Goal: Task Accomplishment & Management: Manage account settings

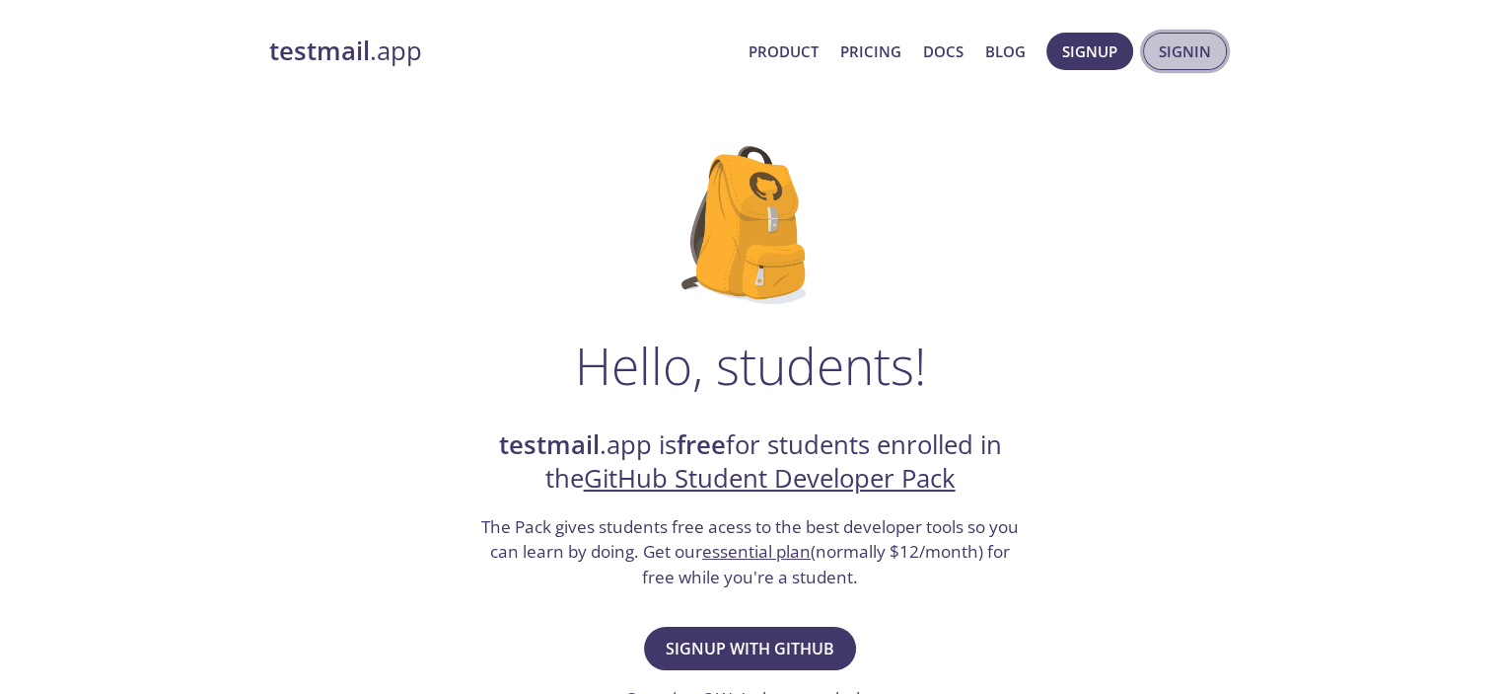
click at [1167, 52] on span "Signin" at bounding box center [1185, 51] width 52 height 26
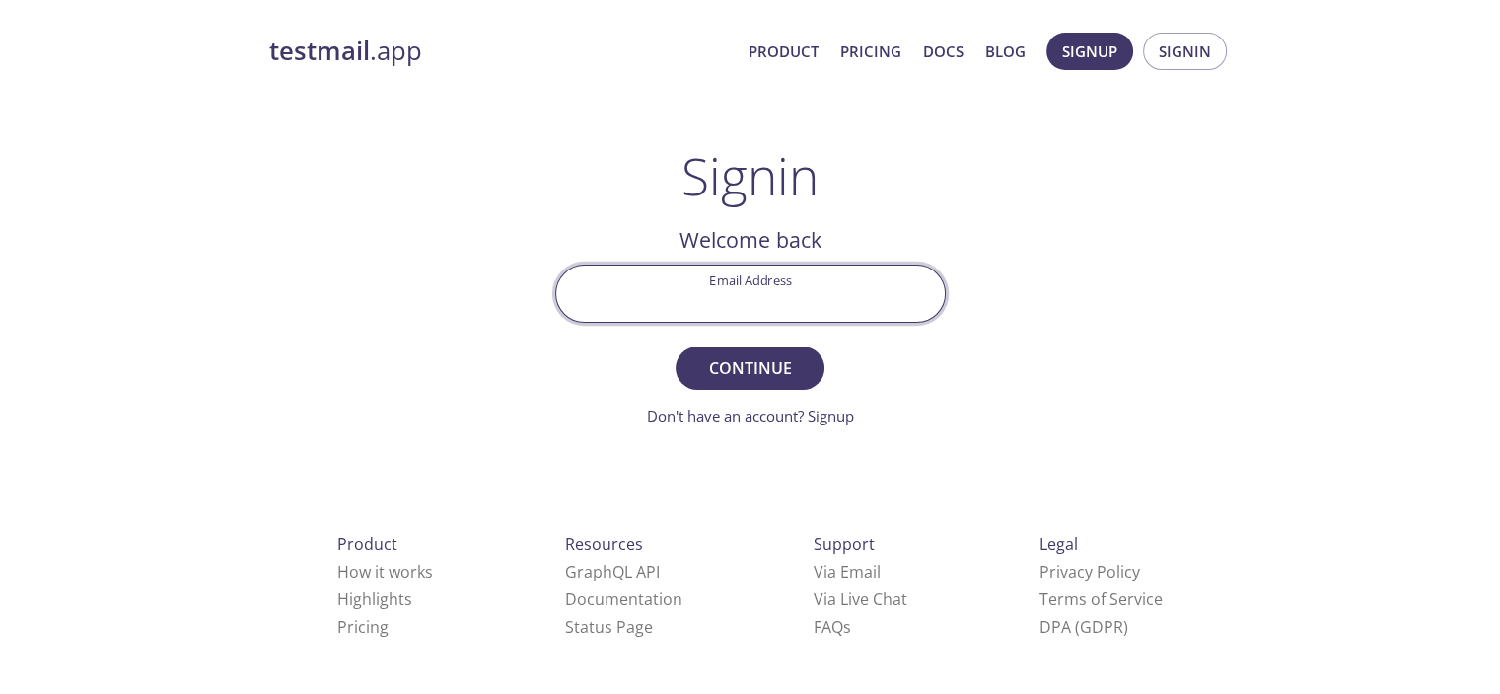
click at [770, 307] on input "Email Address" at bounding box center [750, 293] width 389 height 56
type input "[EMAIL_ADDRESS][DOMAIN_NAME]"
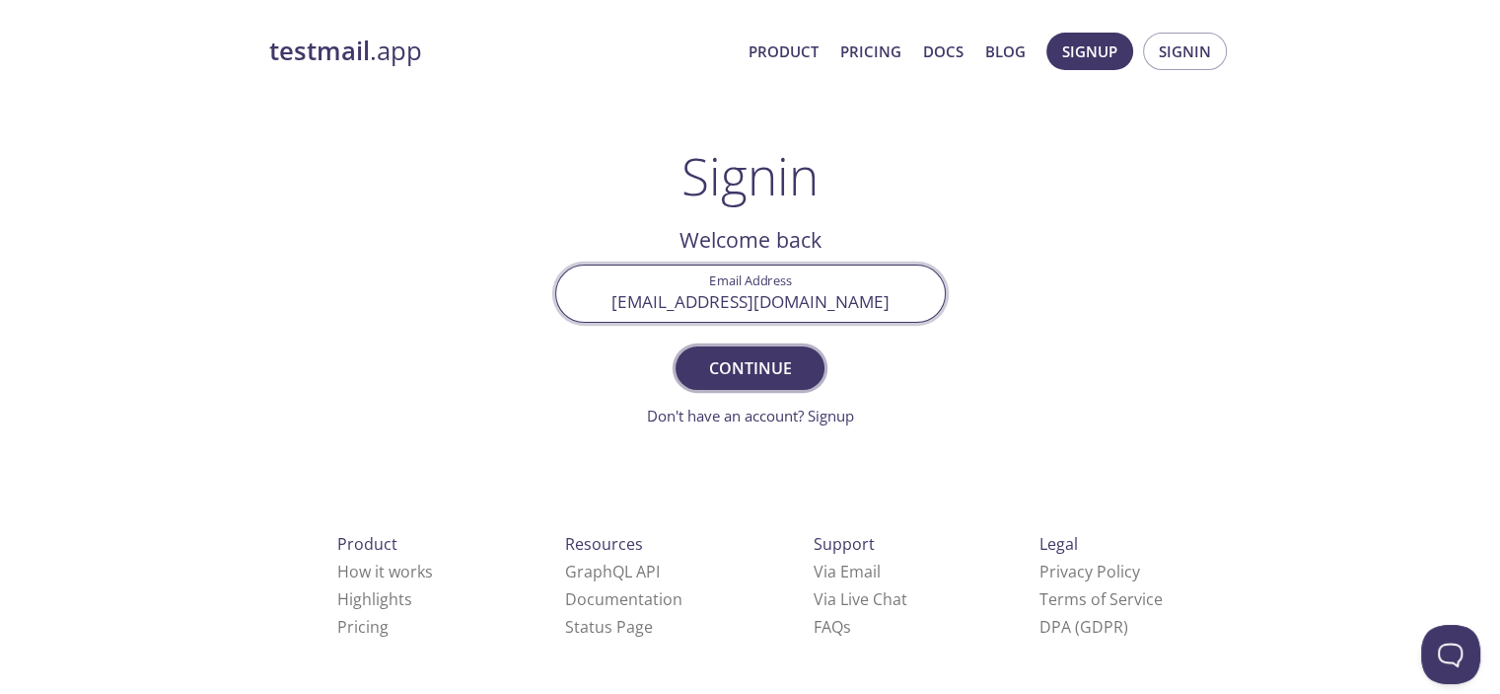
click at [766, 378] on span "Continue" at bounding box center [749, 368] width 105 height 28
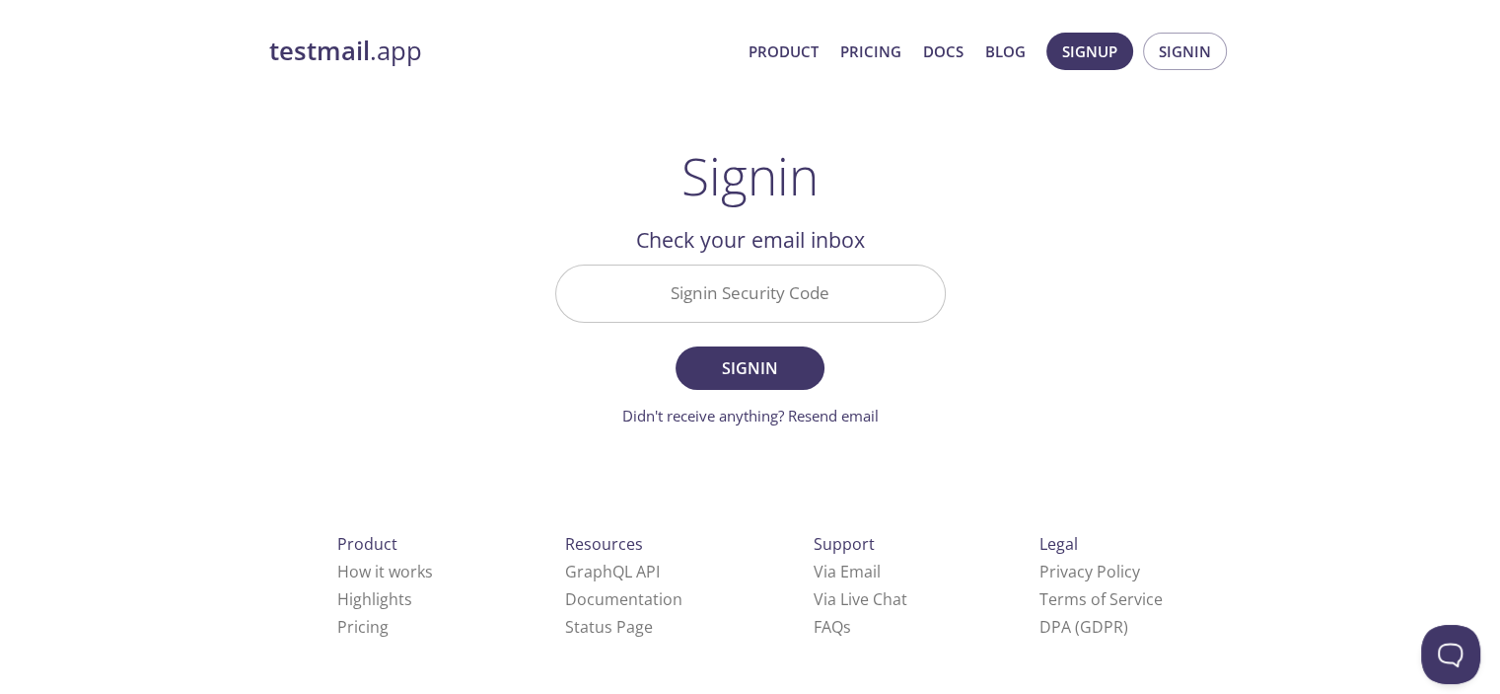
click at [763, 299] on input "Signin Security Code" at bounding box center [750, 293] width 389 height 56
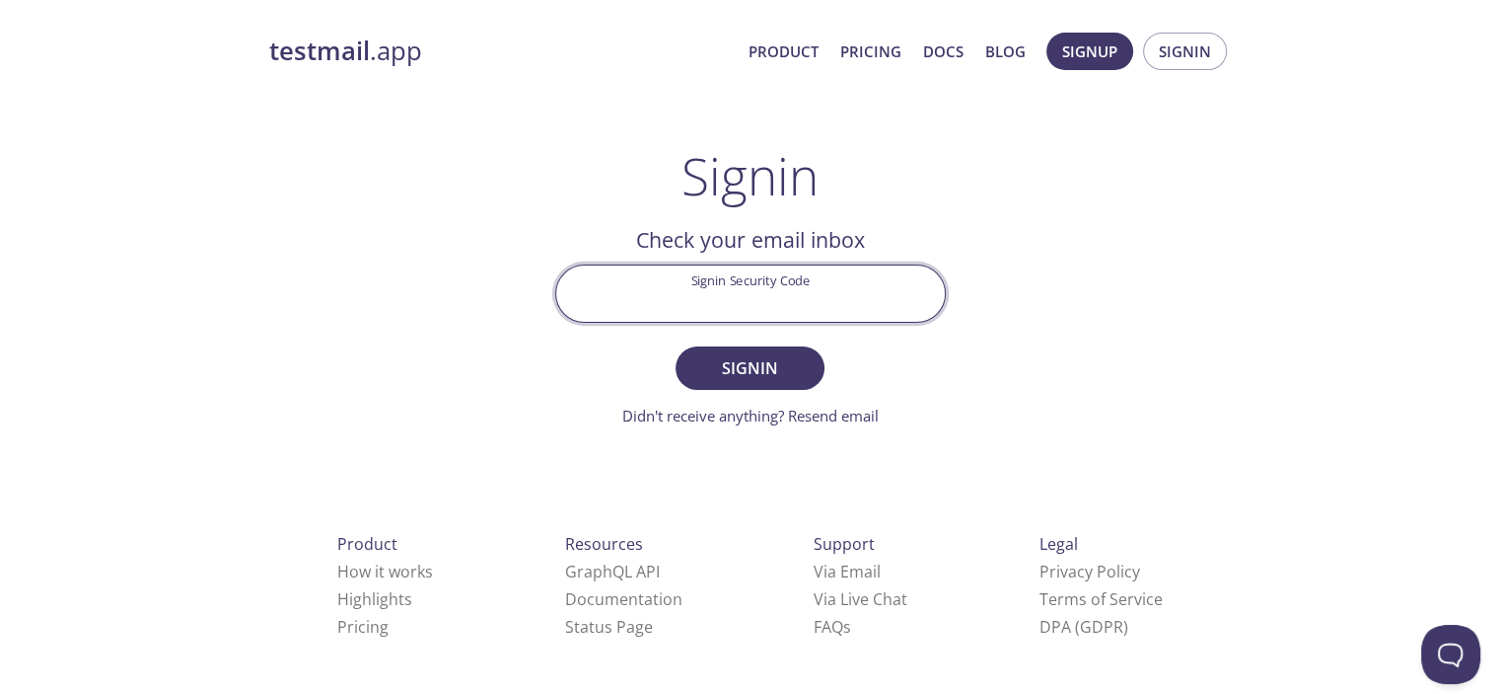
click at [935, 346] on form "Signin Security Code Signin Didn't receive anything? Resend email" at bounding box center [750, 345] width 391 height 163
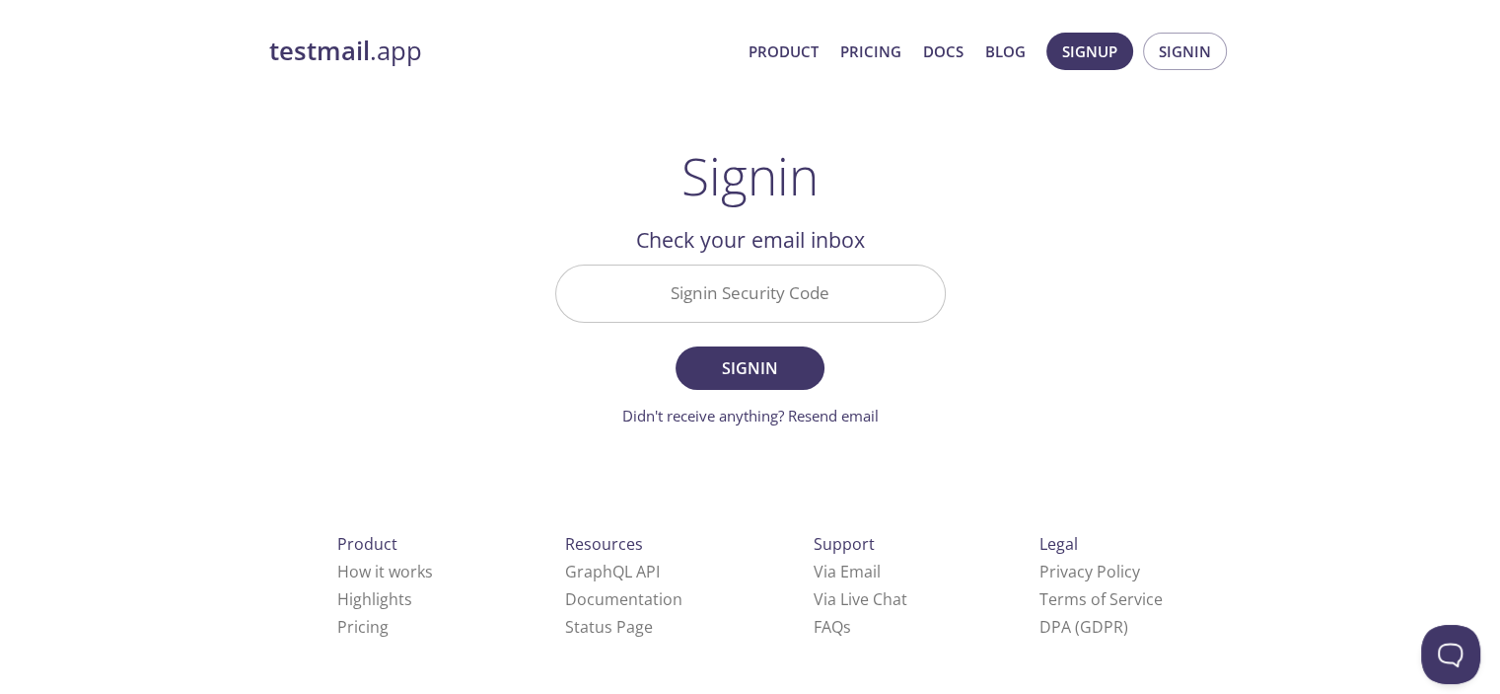
click at [787, 286] on input "Signin Security Code" at bounding box center [750, 293] width 389 height 56
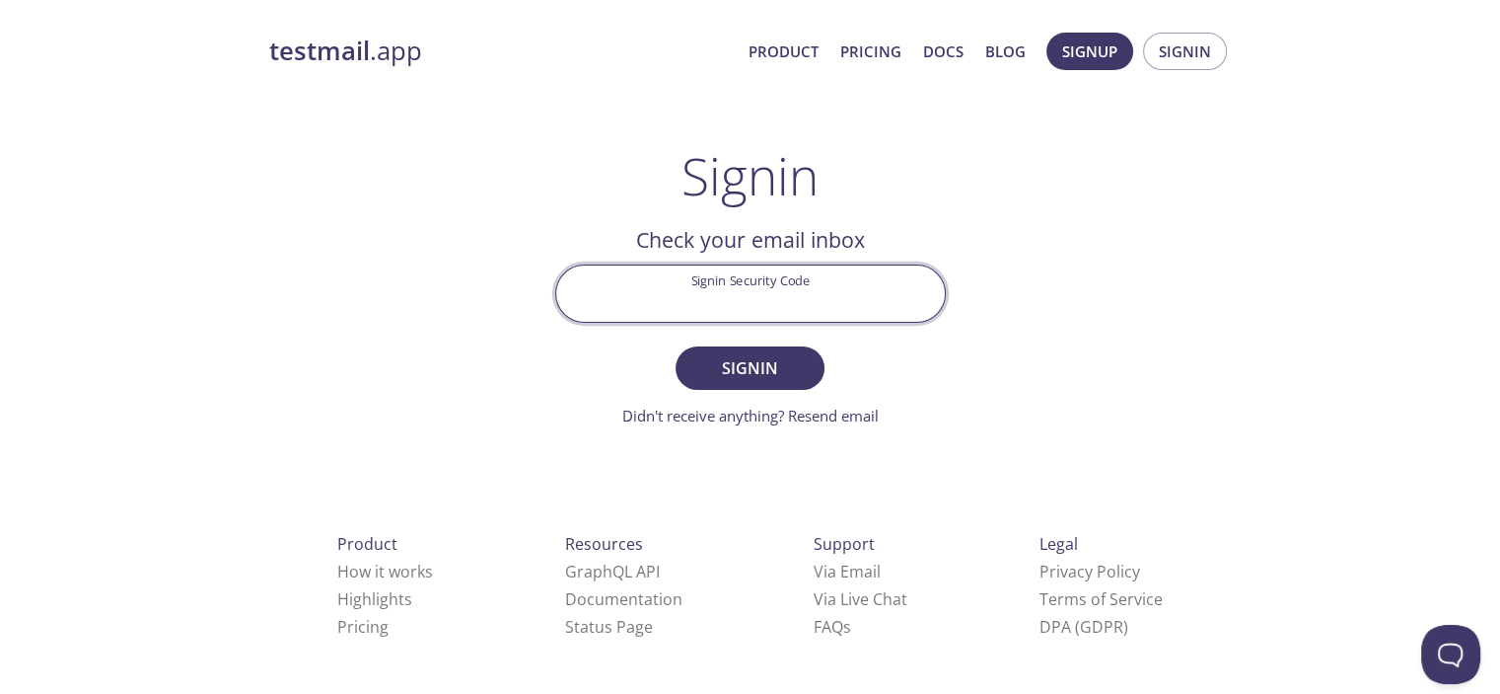
paste input "ANK5KA9"
type input "ANK5KA9"
click at [676, 346] on button "Signin" at bounding box center [750, 367] width 148 height 43
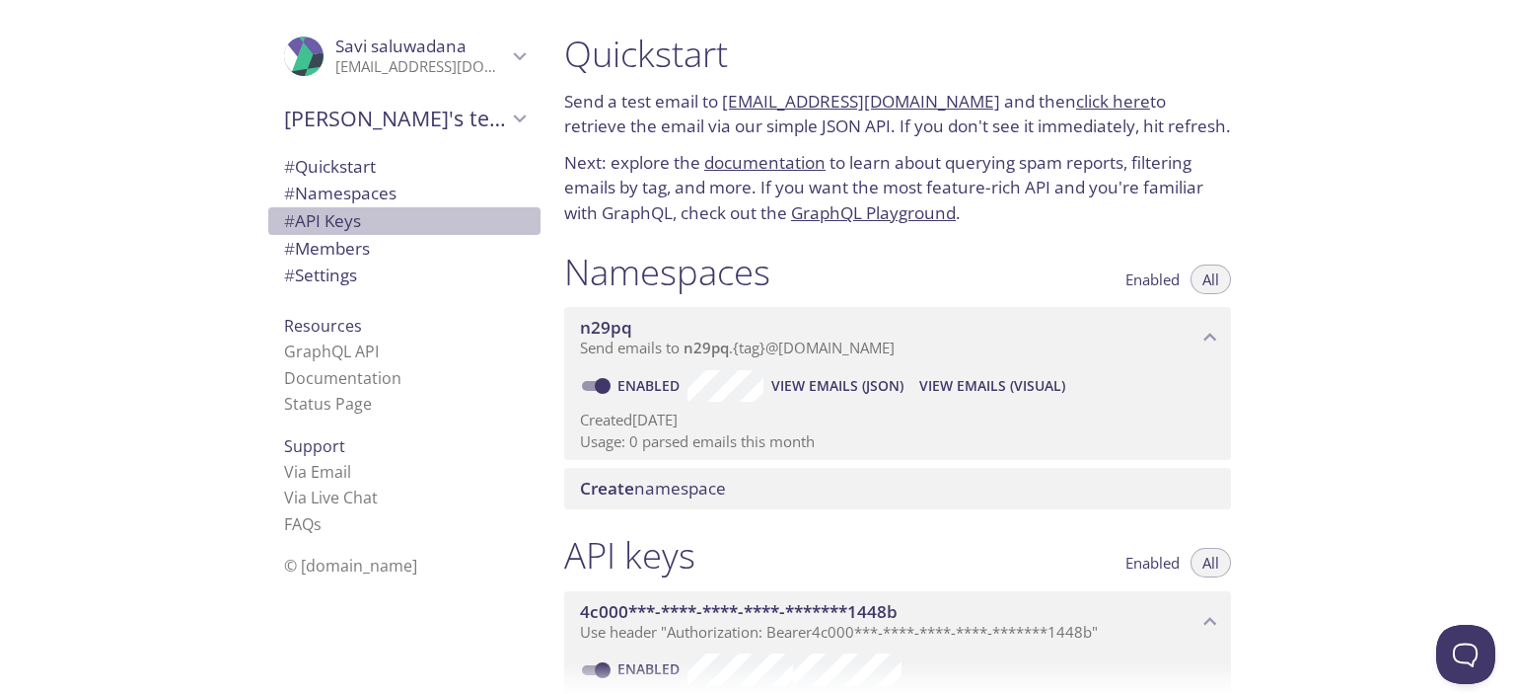
click at [378, 228] on span "# API Keys" at bounding box center [404, 221] width 241 height 26
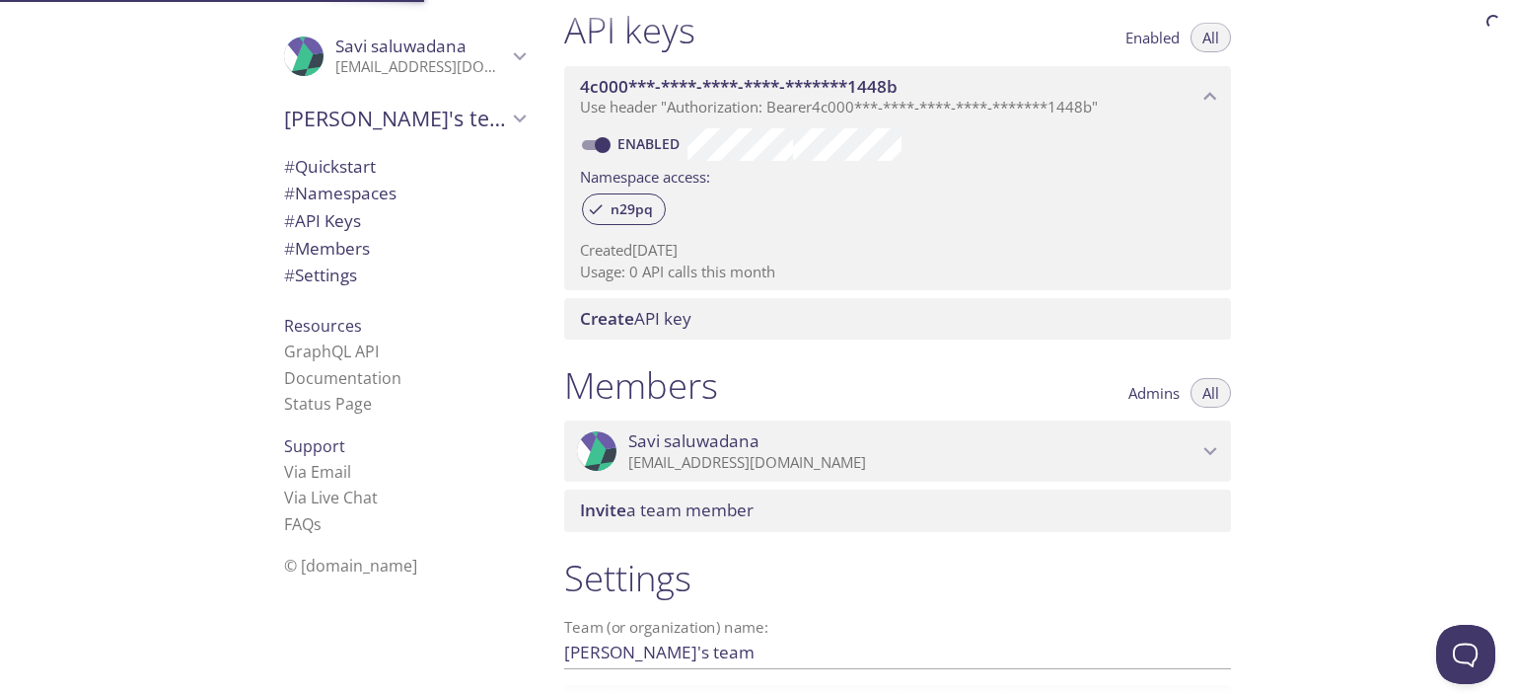
scroll to position [533, 0]
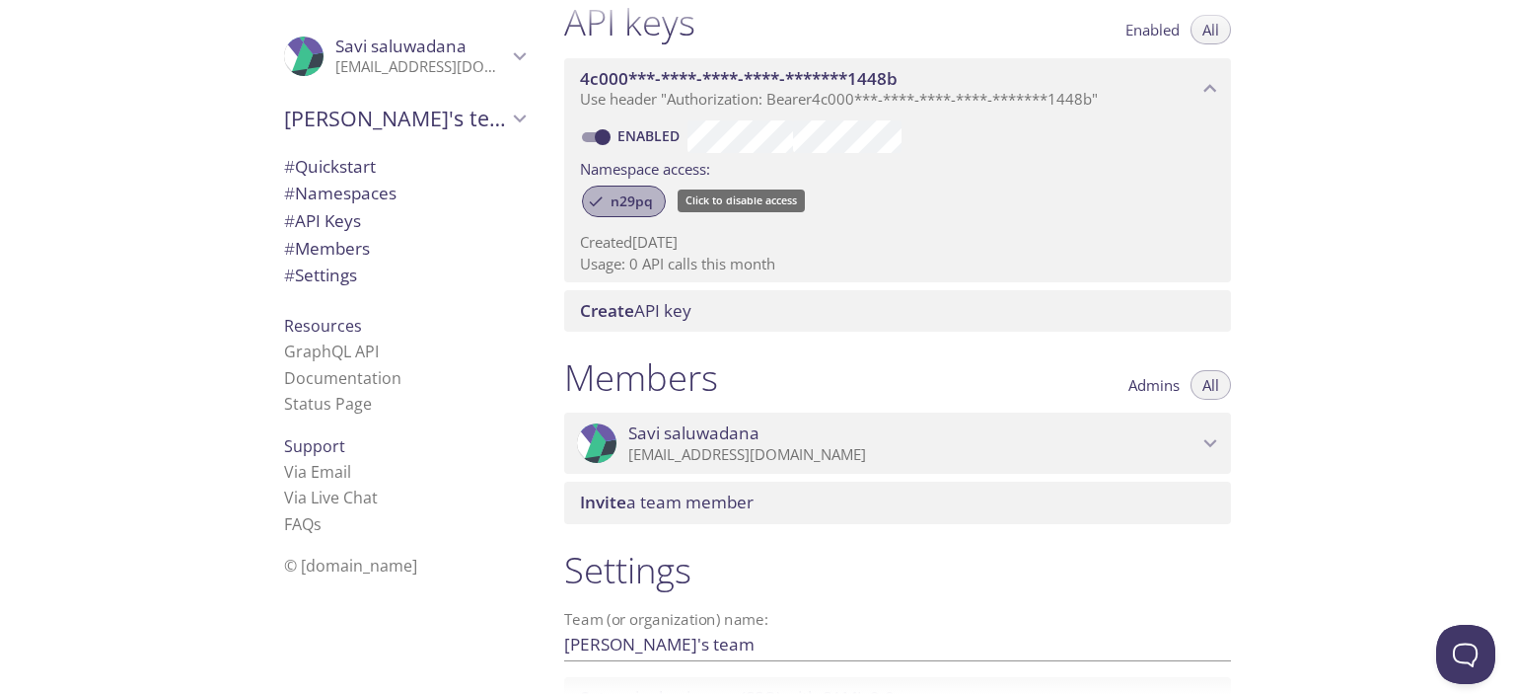
click at [617, 207] on span "n29pq" at bounding box center [632, 201] width 66 height 18
click at [599, 203] on span "n29pq" at bounding box center [632, 201] width 66 height 18
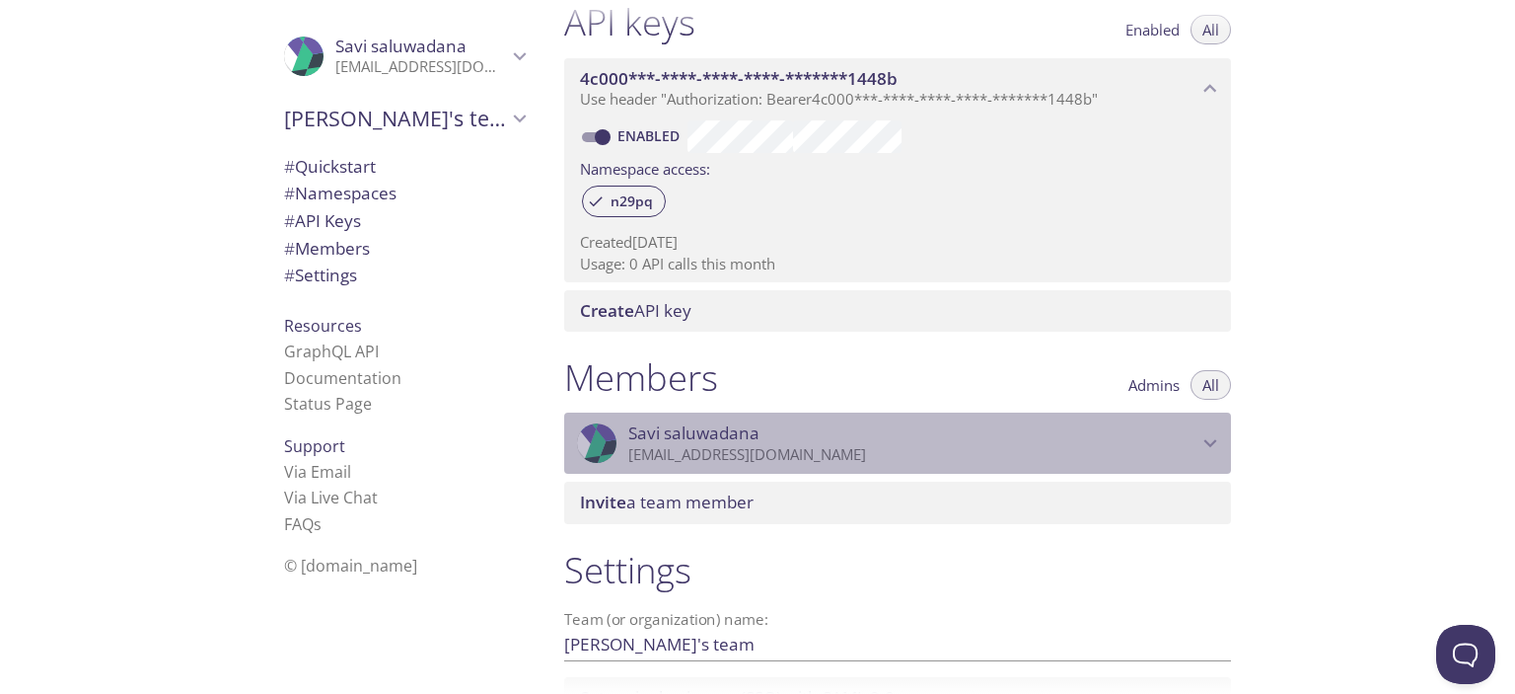
click at [1156, 467] on div ".cls-1 { fill: #6d5ca8; } .cls-2 { fill: #3fc191; } .cls-3 { fill: #3b4752; } .…" at bounding box center [897, 442] width 667 height 61
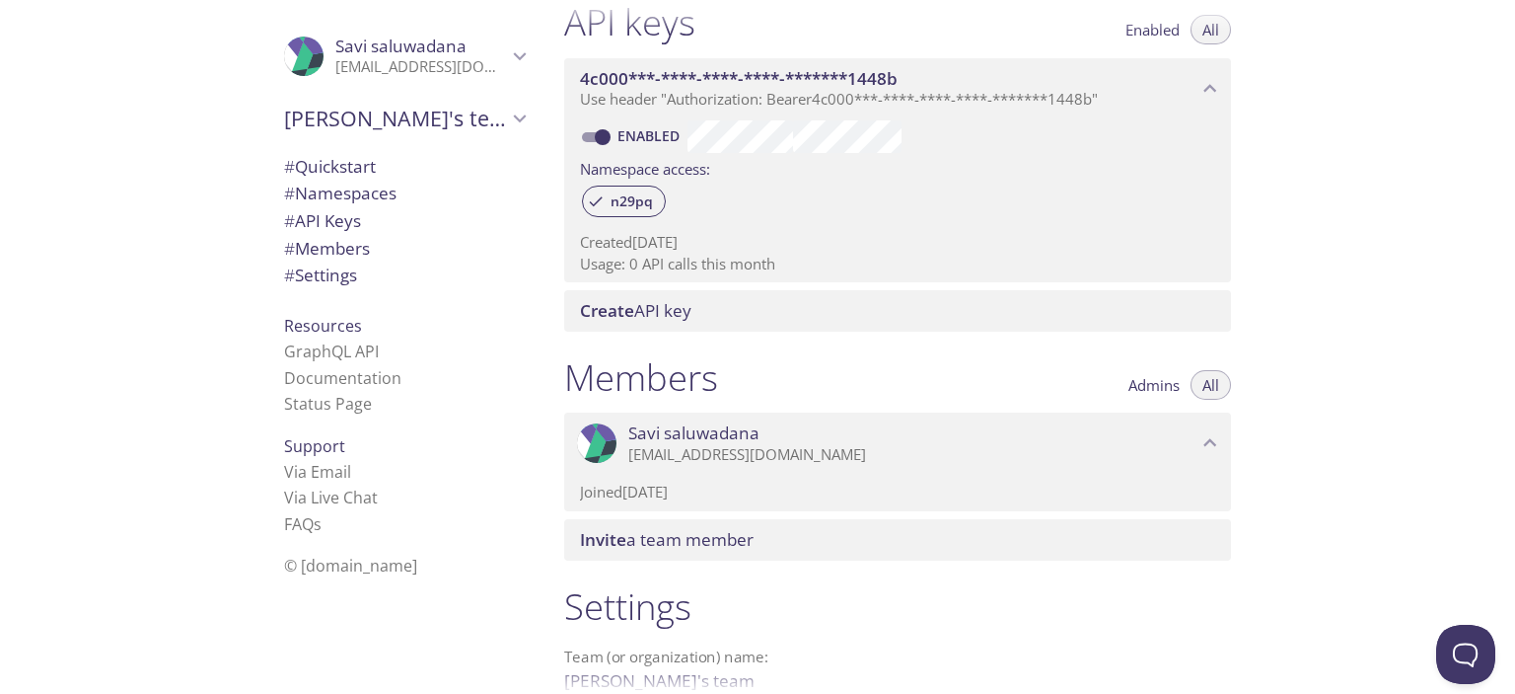
scroll to position [0, 0]
